Goal: Find contact information

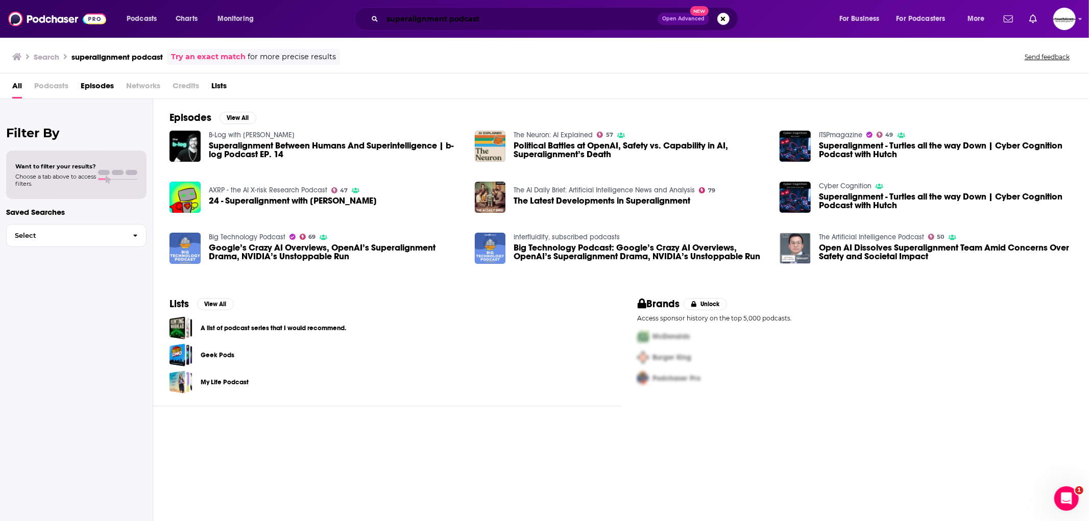
click at [449, 21] on input "superalignment podcast" at bounding box center [519, 19] width 275 height 16
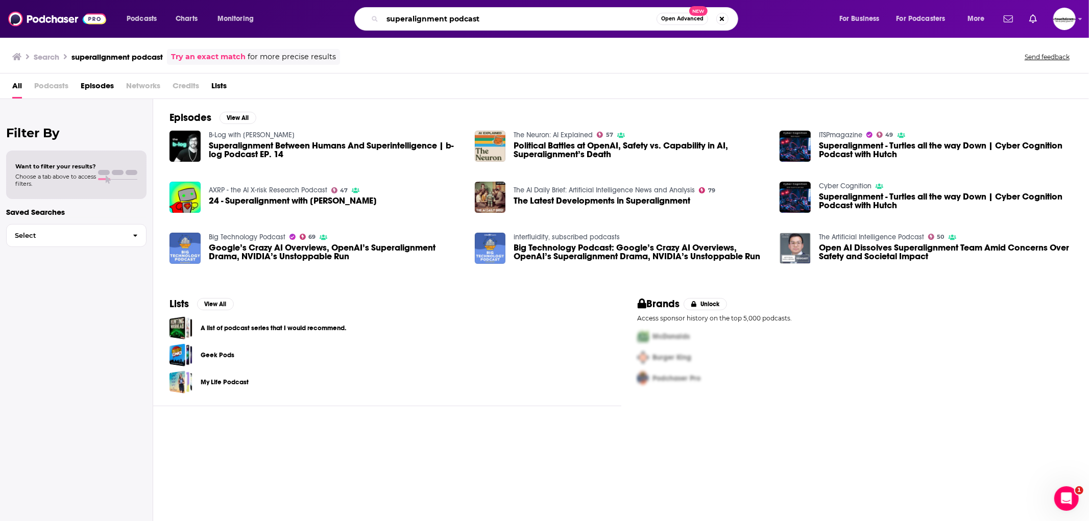
drag, startPoint x: 516, startPoint y: 19, endPoint x: 340, endPoint y: 33, distance: 176.7
click at [340, 33] on div "Podcasts Charts Monitoring superalignment podcast Open Advanced New For Busines…" at bounding box center [544, 19] width 1089 height 38
type input "CNBC Power Lunch"
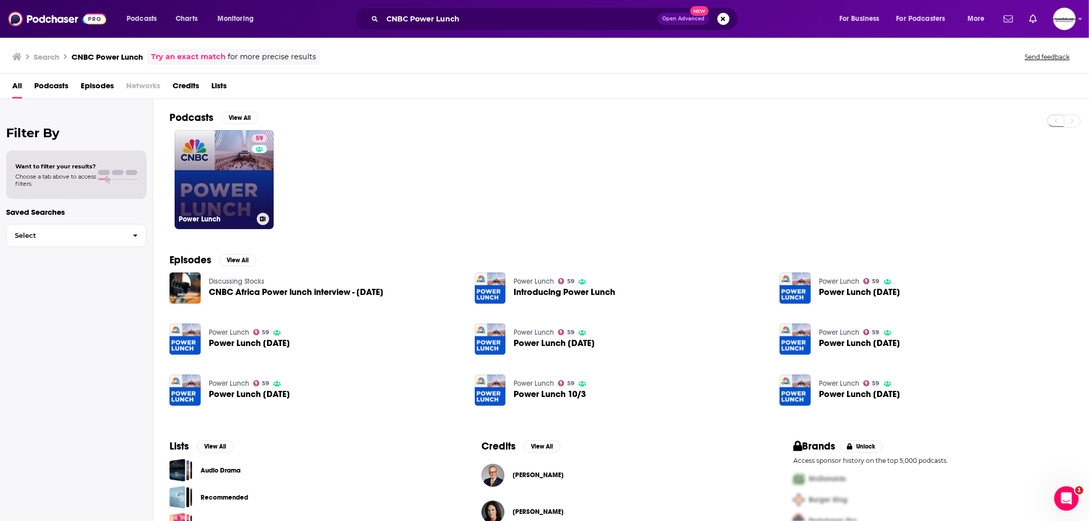
click at [247, 182] on link "59 Power Lunch" at bounding box center [224, 179] width 99 height 99
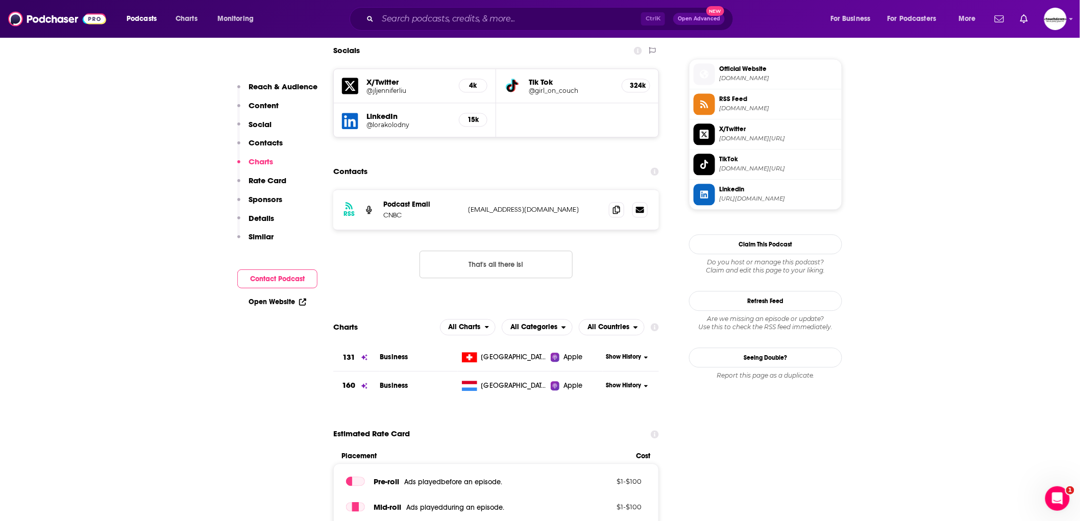
scroll to position [851, 0]
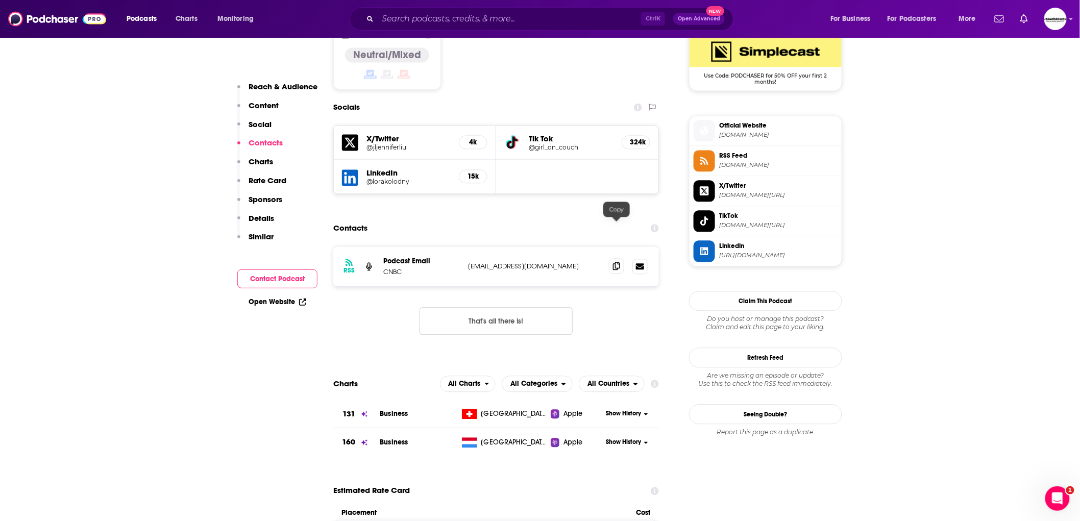
click at [618, 262] on icon at bounding box center [616, 266] width 7 height 8
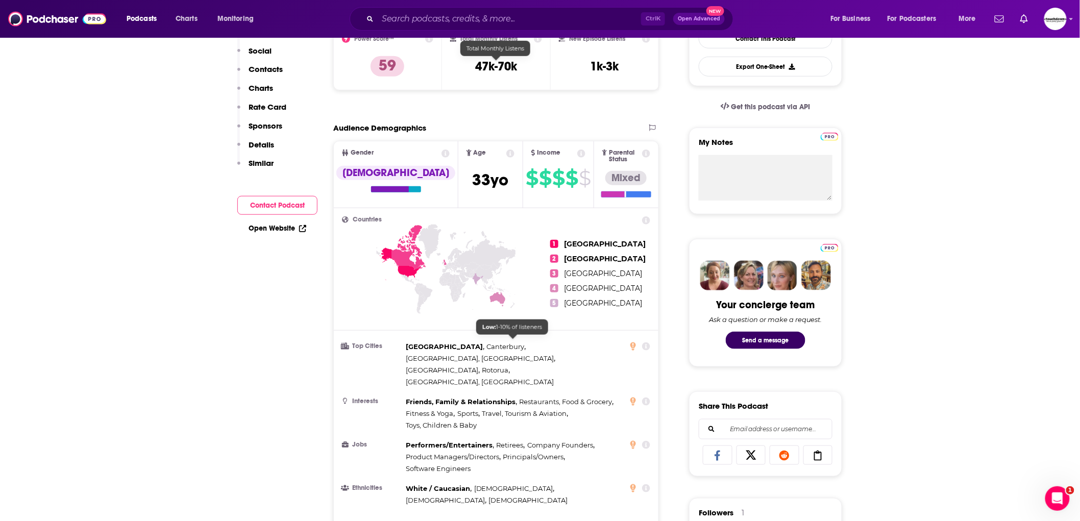
scroll to position [113, 0]
